Goal: Task Accomplishment & Management: Complete application form

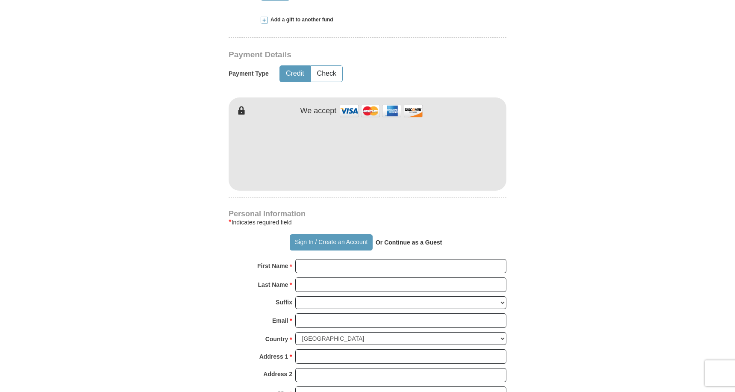
scroll to position [415, 0]
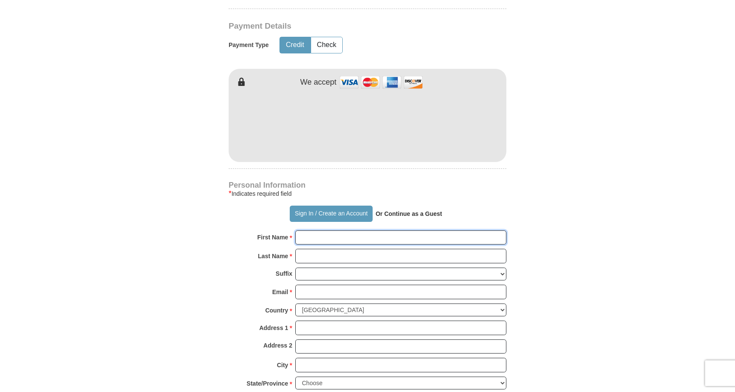
click at [359, 238] on input "First Name *" at bounding box center [400, 237] width 211 height 15
type input "Loubenson"
type input "[PERSON_NAME]"
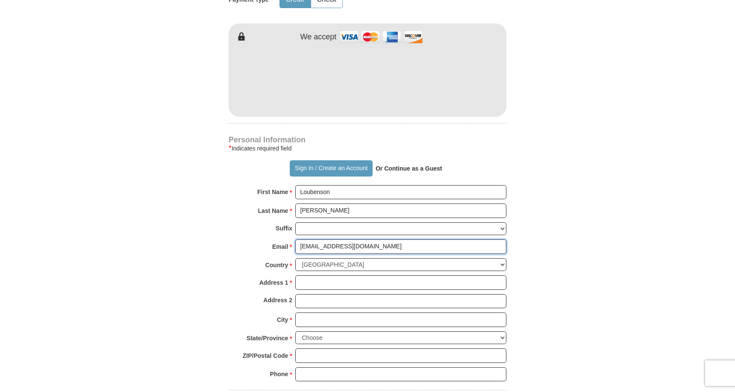
scroll to position [477, 0]
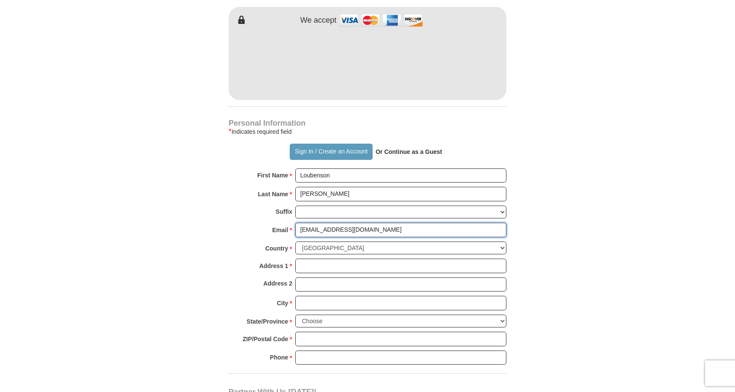
type input "[EMAIL_ADDRESS][DOMAIN_NAME]"
click at [361, 259] on input "Address 1 *" at bounding box center [400, 266] width 211 height 15
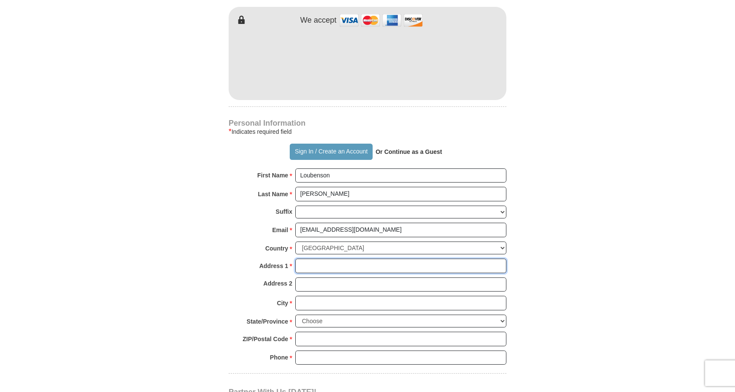
click at [361, 259] on input "Address 1 *" at bounding box center [400, 266] width 211 height 15
click at [499, 259] on input "Address 1 *" at bounding box center [400, 266] width 211 height 15
type input "[STREET_ADDRESS]"
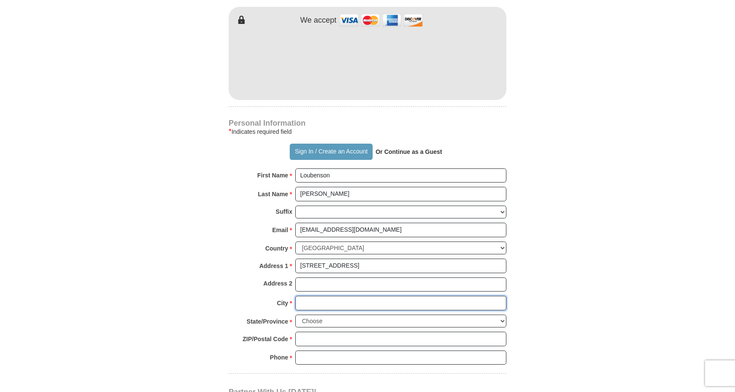
type input "Rock Tavern"
select select "NY"
type input "12575"
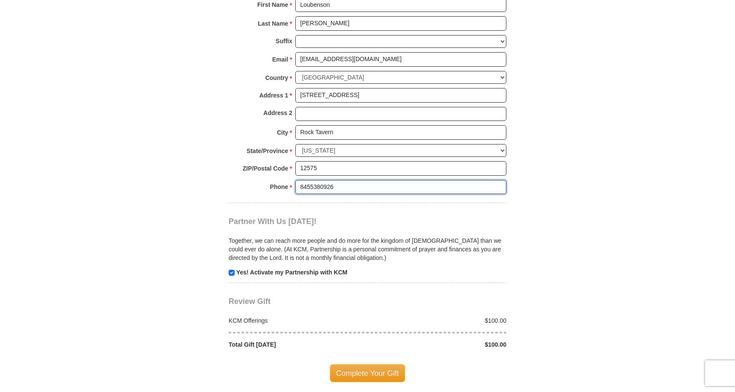
scroll to position [670, 0]
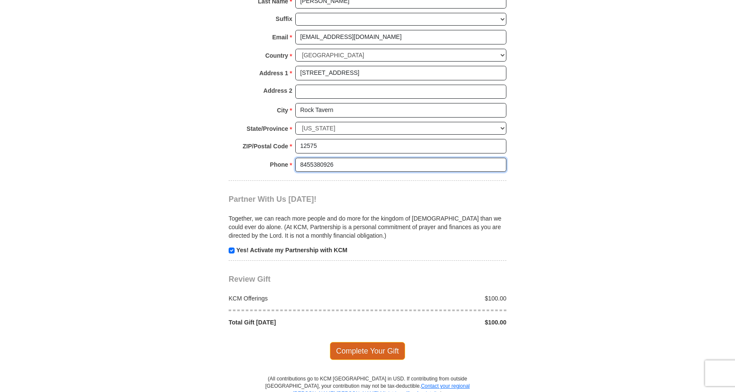
type input "8455380926"
click at [386, 342] on span "Complete Your Gift" at bounding box center [368, 351] width 76 height 18
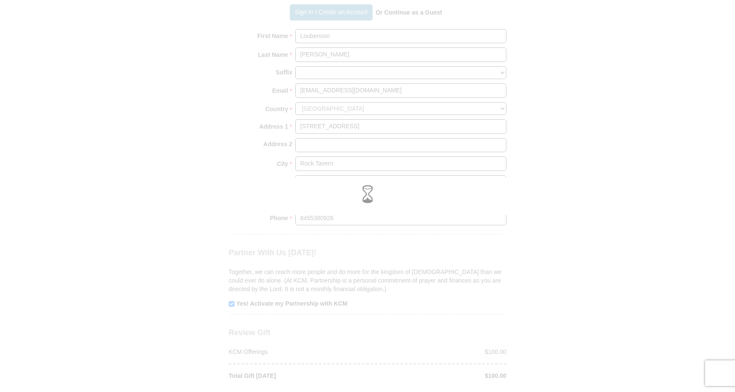
scroll to position [561, 0]
